Goal: Information Seeking & Learning: Learn about a topic

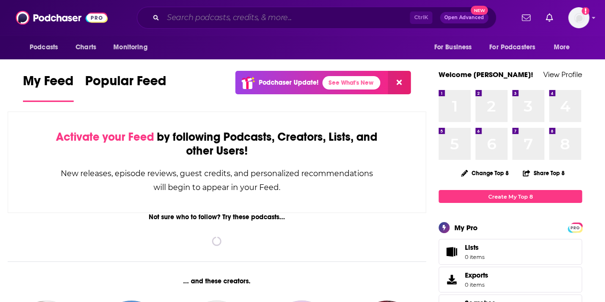
click at [298, 20] on input "Search podcasts, credits, & more..." at bounding box center [286, 17] width 247 height 15
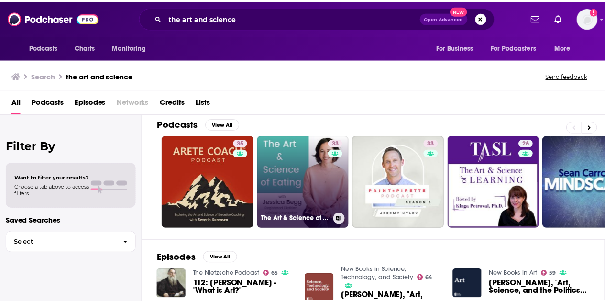
scroll to position [9, 0]
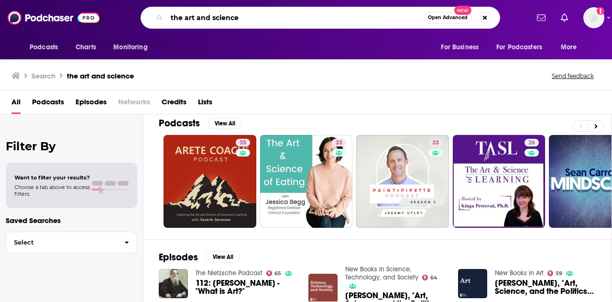
click at [257, 19] on input "the art and science" at bounding box center [295, 17] width 257 height 15
type input "the art and science of difficult"
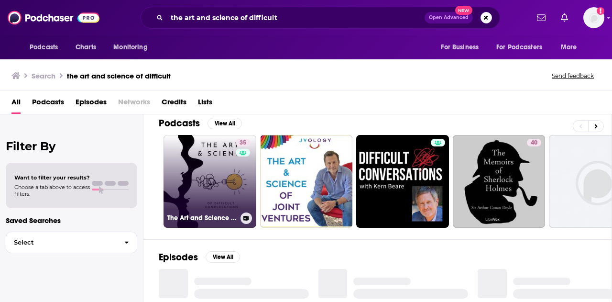
click at [197, 191] on link "35 The Art and Science of Difficult Conversations" at bounding box center [210, 181] width 93 height 93
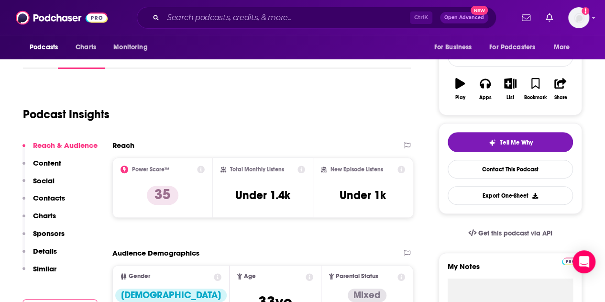
scroll to position [135, 0]
click at [305, 169] on icon at bounding box center [301, 170] width 8 height 8
click at [315, 251] on div "Audience Demographics" at bounding box center [252, 253] width 281 height 9
